Goal: Task Accomplishment & Management: Use online tool/utility

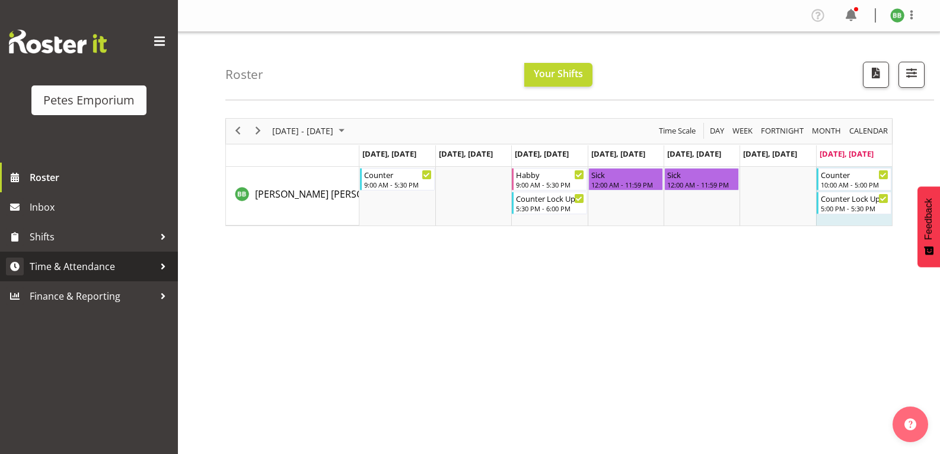
click at [98, 272] on span "Time & Attendance" at bounding box center [92, 266] width 125 height 18
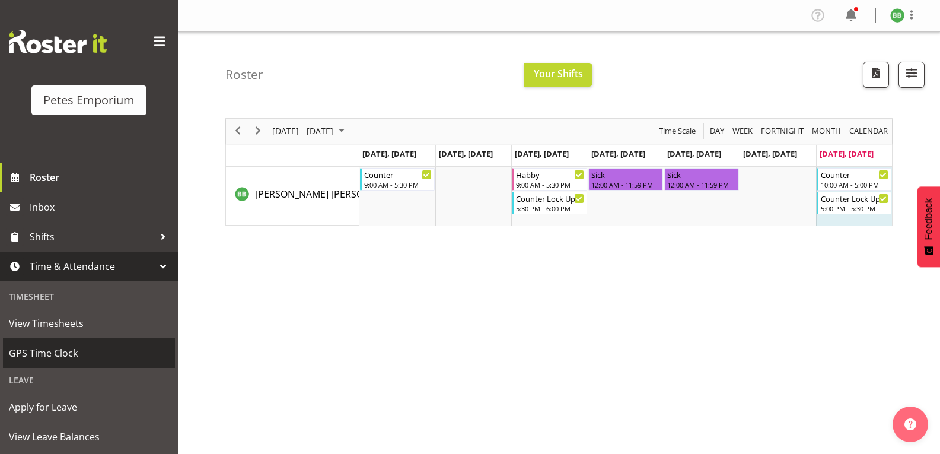
click at [79, 366] on link "GPS Time Clock" at bounding box center [89, 353] width 172 height 30
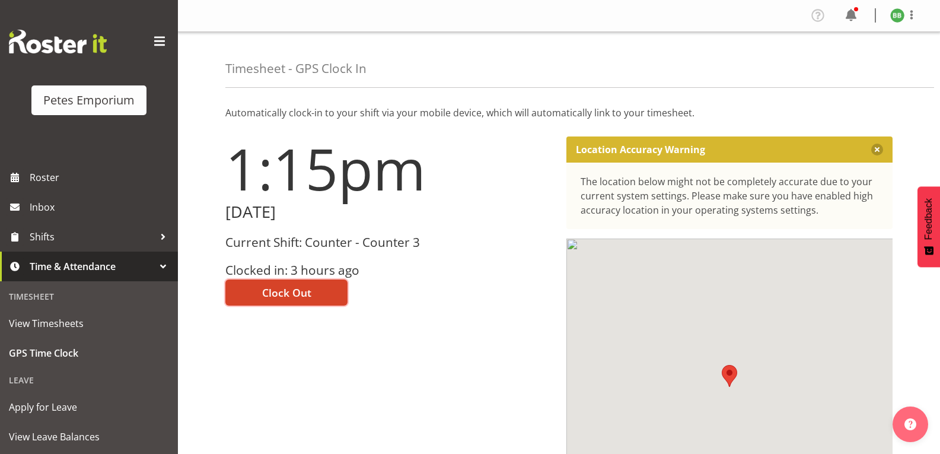
click at [283, 293] on span "Clock Out" at bounding box center [286, 292] width 49 height 15
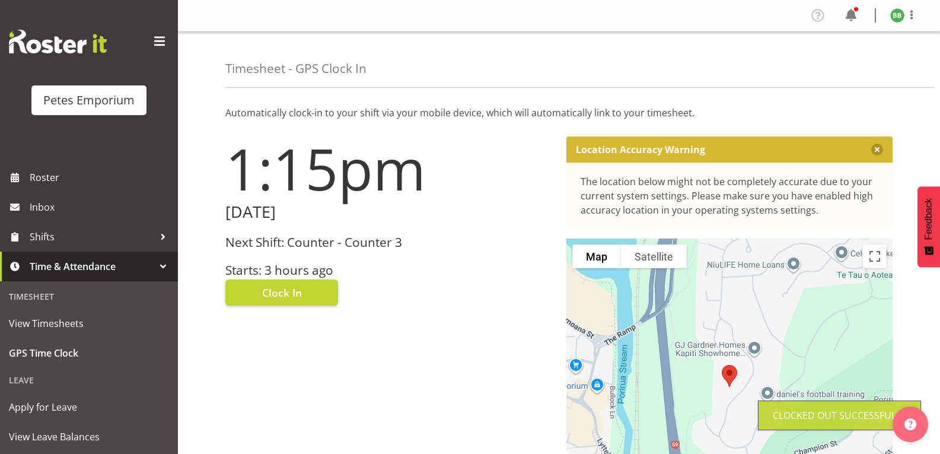
click at [897, 19] on img at bounding box center [897, 15] width 14 height 14
click at [856, 60] on link "Log Out" at bounding box center [862, 62] width 114 height 21
